Goal: Task Accomplishment & Management: Use online tool/utility

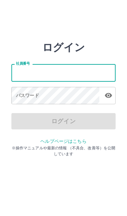
click at [72, 125] on div "ログイン" at bounding box center [63, 121] width 104 height 16
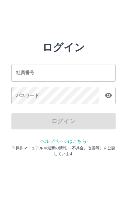
click at [69, 122] on div "ログイン" at bounding box center [63, 121] width 104 height 16
click at [64, 74] on input "社員番号" at bounding box center [63, 72] width 104 height 17
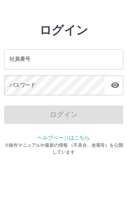
click at [55, 64] on input "社員番号" at bounding box center [63, 72] width 104 height 17
click at [68, 64] on input "社員番号" at bounding box center [63, 72] width 104 height 17
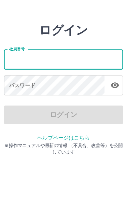
type input "*******"
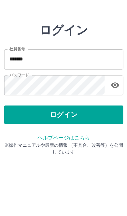
click at [62, 113] on button "ログイン" at bounding box center [63, 121] width 104 height 16
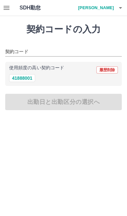
click at [8, 6] on icon "button" at bounding box center [7, 8] width 6 height 4
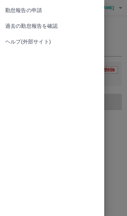
click at [52, 29] on span "過去の勤怠報告を確認" at bounding box center [52, 26] width 94 height 8
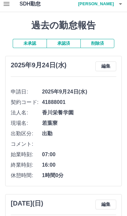
scroll to position [8, 0]
